Goal: Information Seeking & Learning: Learn about a topic

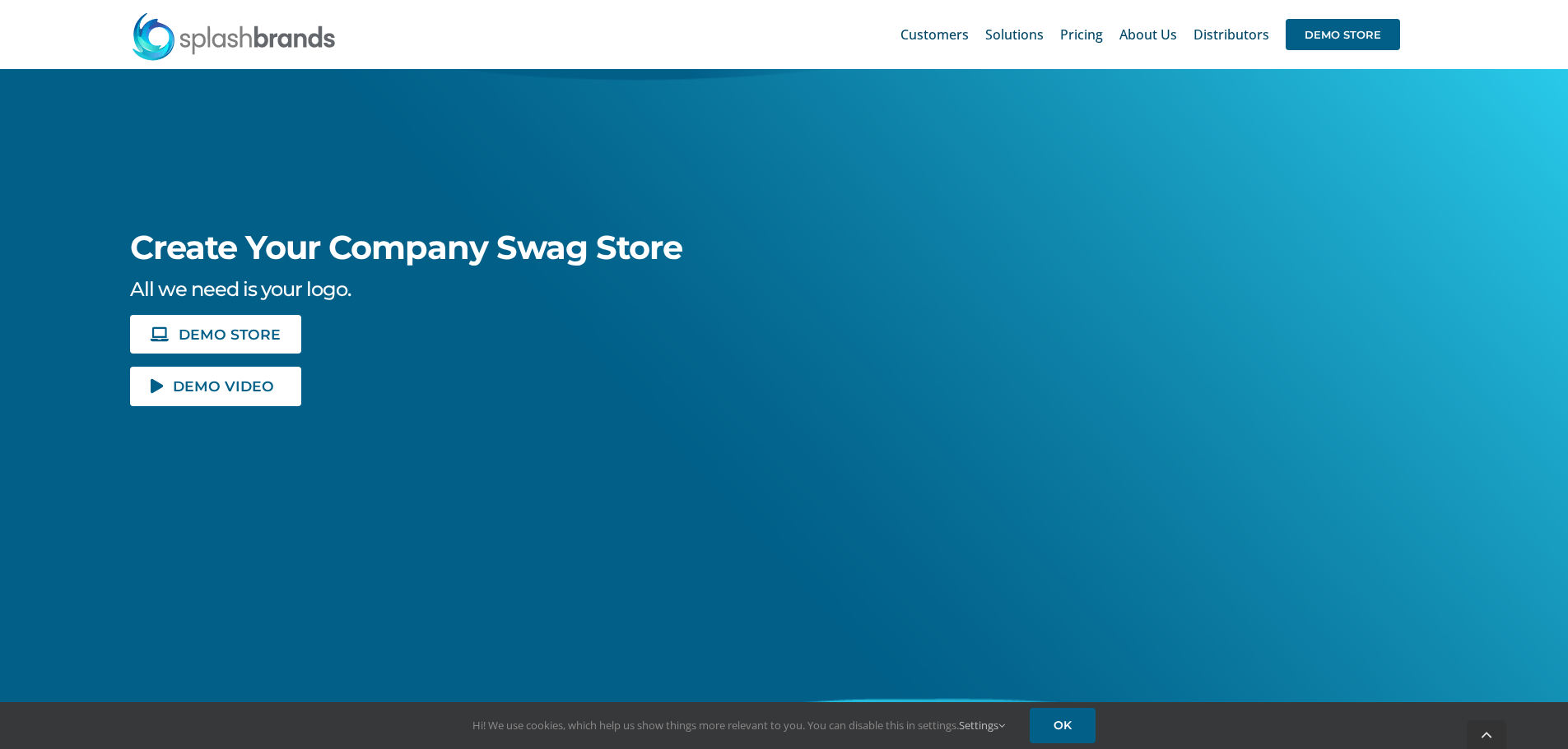
scroll to position [247, 0]
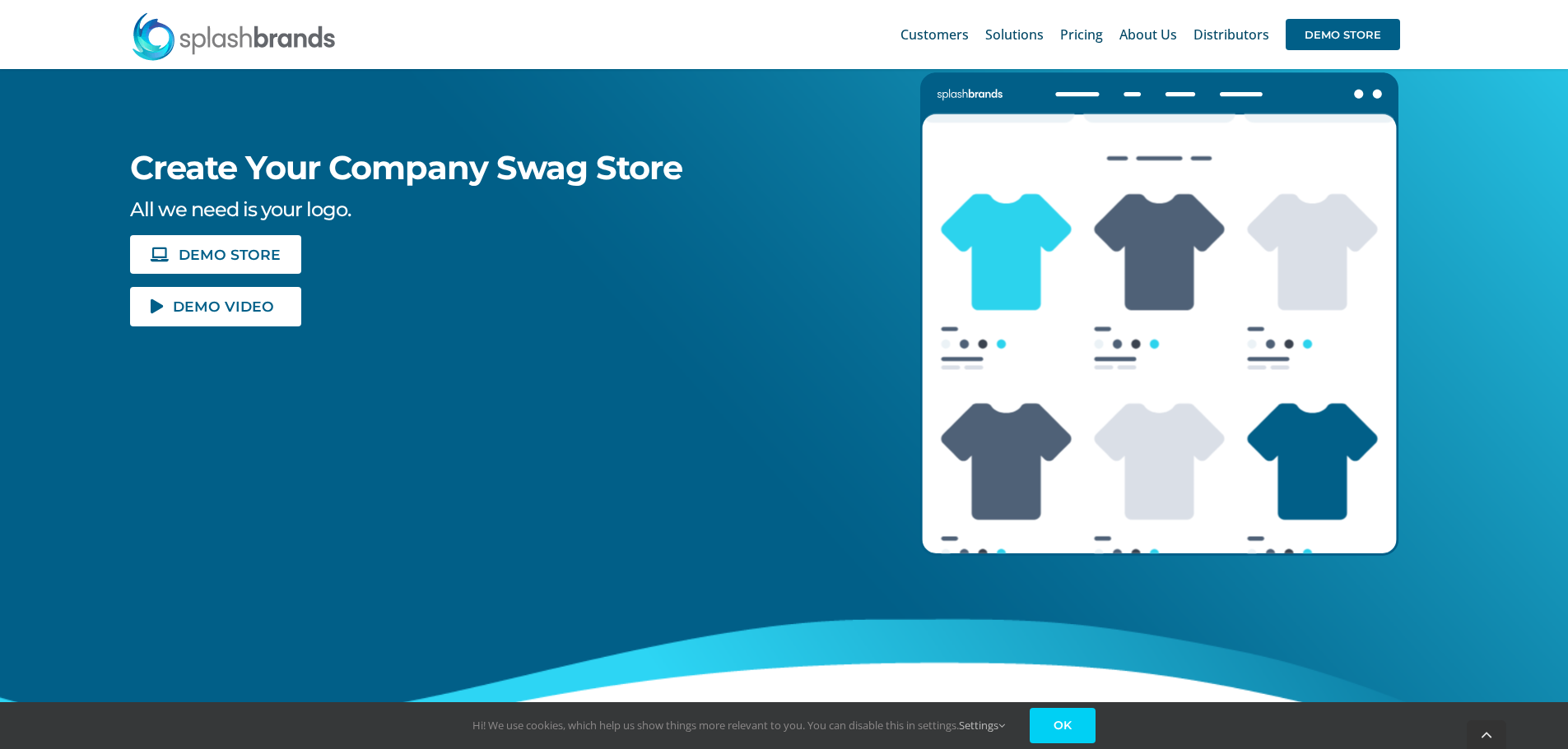
click at [1065, 737] on link "OK" at bounding box center [1062, 726] width 66 height 35
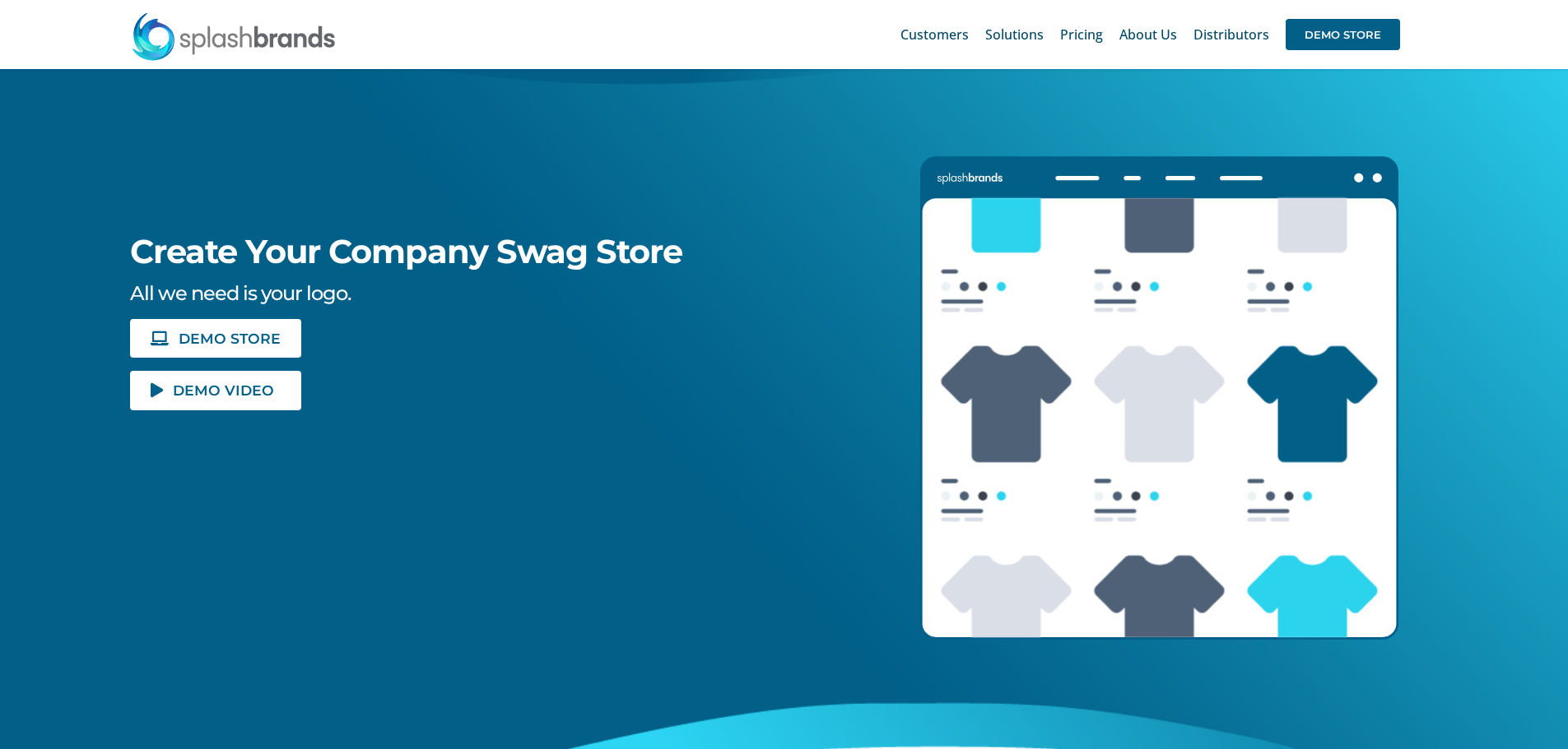
scroll to position [0, 0]
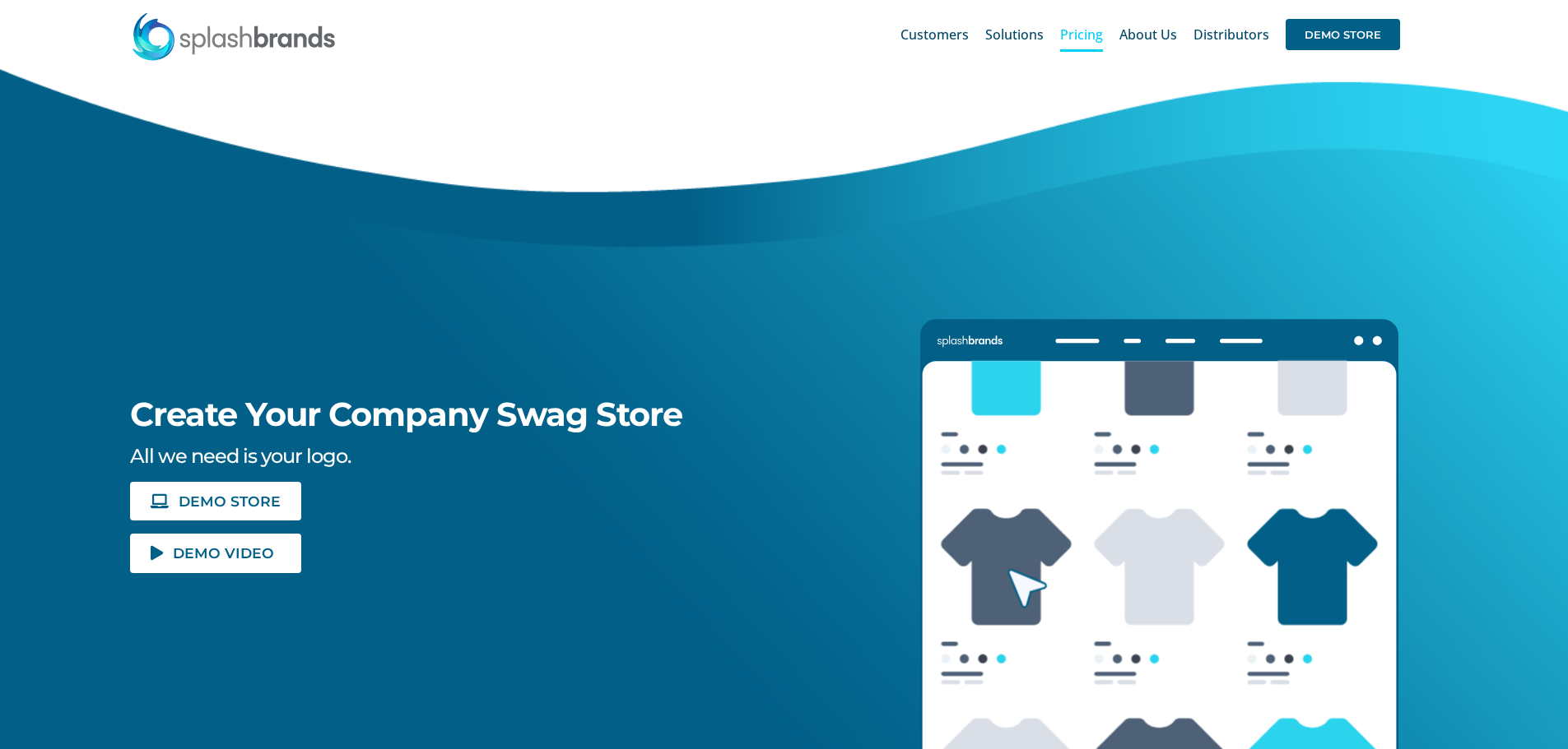
click at [1093, 45] on link "Pricing" at bounding box center [1082, 34] width 43 height 52
